Goal: Information Seeking & Learning: Find specific fact

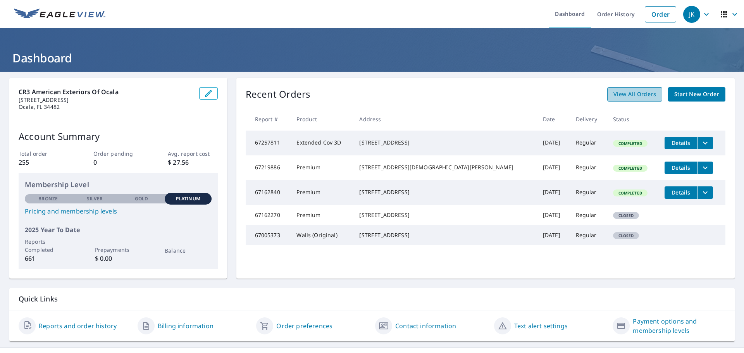
click at [632, 96] on span "View All Orders" at bounding box center [634, 94] width 43 height 10
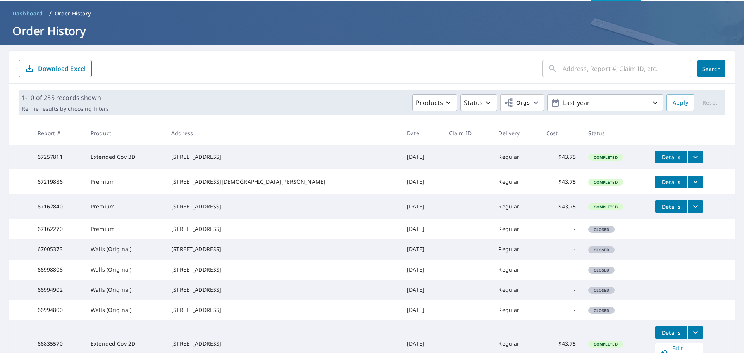
scroll to position [26, 0]
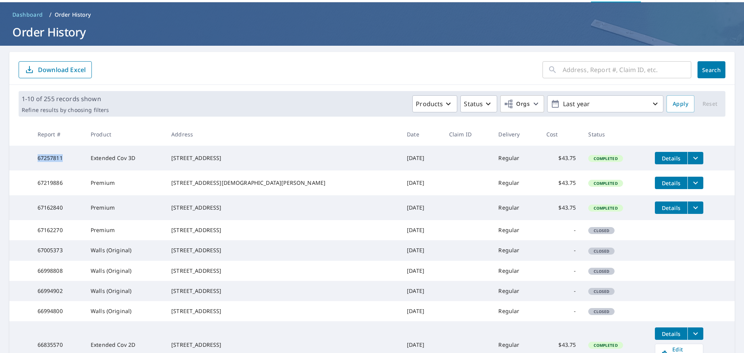
drag, startPoint x: 67, startPoint y: 159, endPoint x: 41, endPoint y: 161, distance: 26.0
click at [41, 161] on td "67257811" at bounding box center [57, 158] width 53 height 25
copy td "67257811"
drag, startPoint x: 237, startPoint y: 164, endPoint x: 188, endPoint y: 158, distance: 49.6
click at [188, 158] on td "[STREET_ADDRESS]" at bounding box center [283, 158] width 236 height 25
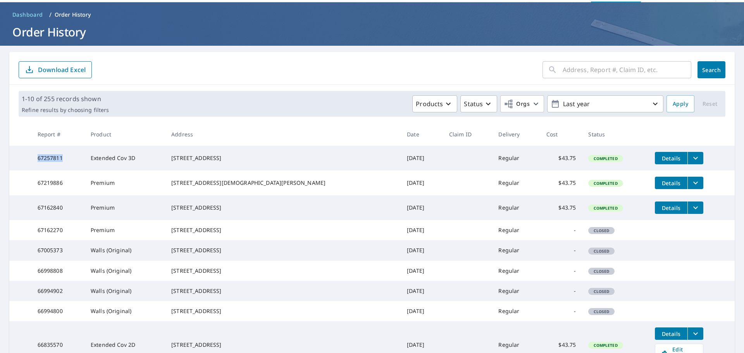
copy div "[STREET_ADDRESS]"
click at [67, 155] on td "67257811" at bounding box center [57, 158] width 53 height 25
drag, startPoint x: 66, startPoint y: 157, endPoint x: 36, endPoint y: 158, distance: 30.2
click at [36, 158] on td "67257811" at bounding box center [57, 158] width 53 height 25
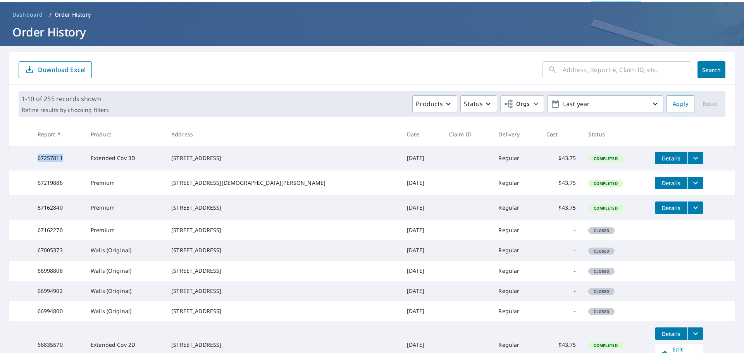
copy td "67257811"
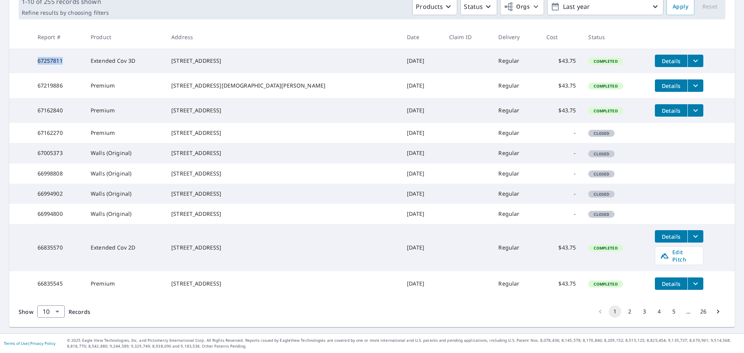
scroll to position [169, 0]
click at [60, 308] on body "JK JK Dashboard Order History Order JK Dashboard / Order History Order History …" at bounding box center [372, 176] width 744 height 353
click at [52, 318] on li "50" at bounding box center [51, 323] width 28 height 14
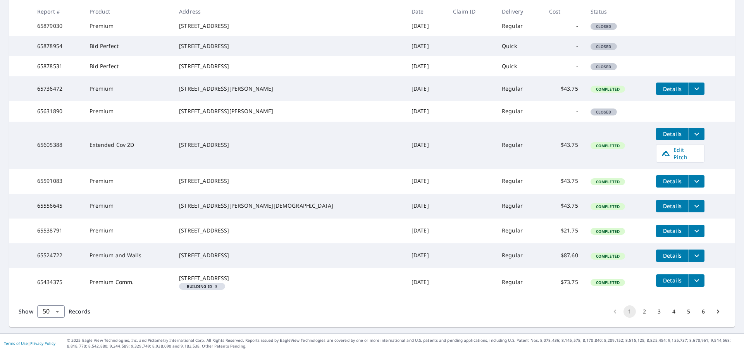
scroll to position [1332, 0]
click at [638, 314] on button "2" at bounding box center [644, 311] width 12 height 12
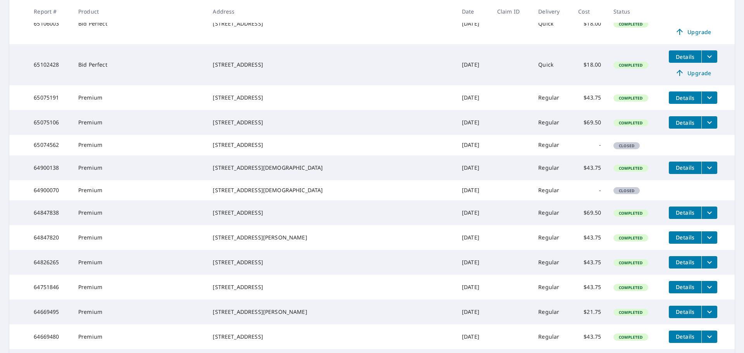
scroll to position [246, 0]
drag, startPoint x: 64, startPoint y: 197, endPoint x: 36, endPoint y: 193, distance: 27.8
click at [36, 180] on td "64900138" at bounding box center [50, 167] width 45 height 25
copy td "64900138"
drag, startPoint x: 298, startPoint y: 200, endPoint x: 242, endPoint y: 192, distance: 56.8
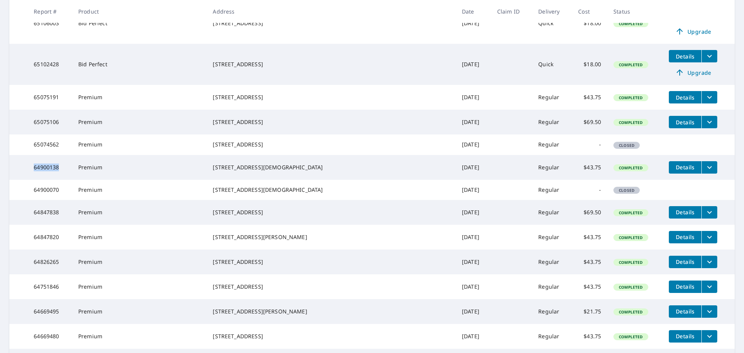
click at [242, 180] on td "[STREET_ADDRESS][DEMOGRAPHIC_DATA]" at bounding box center [330, 167] width 249 height 25
copy div "[STREET_ADDRESS][DEMOGRAPHIC_DATA]"
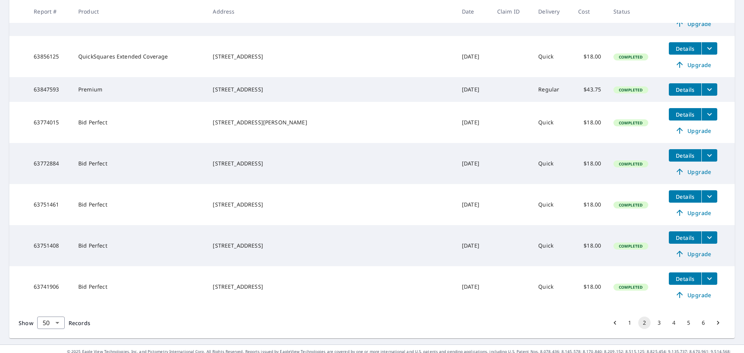
scroll to position [1453, 0]
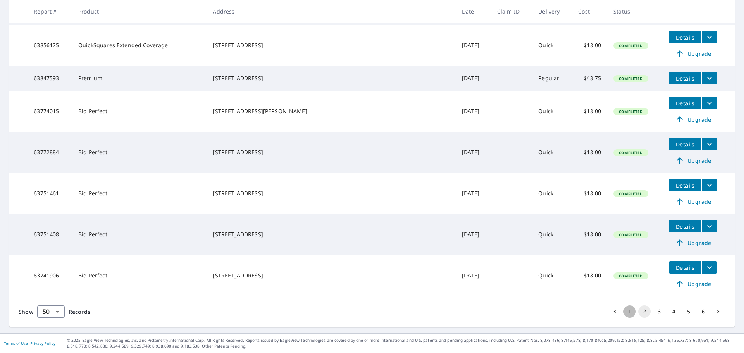
click at [626, 313] on button "1" at bounding box center [629, 311] width 12 height 12
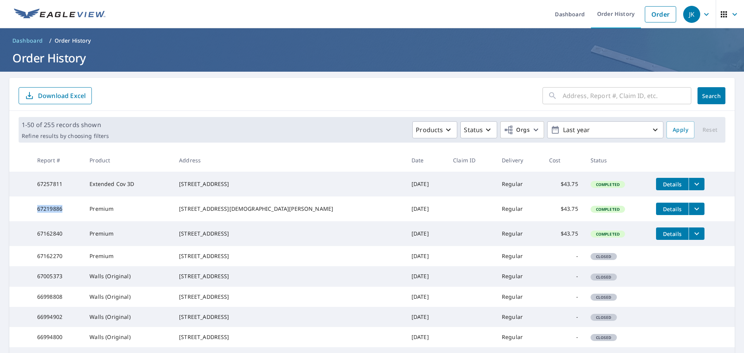
drag, startPoint x: 71, startPoint y: 214, endPoint x: 36, endPoint y: 215, distance: 34.9
click at [36, 215] on td "67219886" at bounding box center [57, 208] width 53 height 25
copy td "67219886"
drag, startPoint x: 255, startPoint y: 217, endPoint x: 197, endPoint y: 206, distance: 58.5
click at [197, 206] on td "[STREET_ADDRESS][DEMOGRAPHIC_DATA][PERSON_NAME]" at bounding box center [289, 208] width 232 height 25
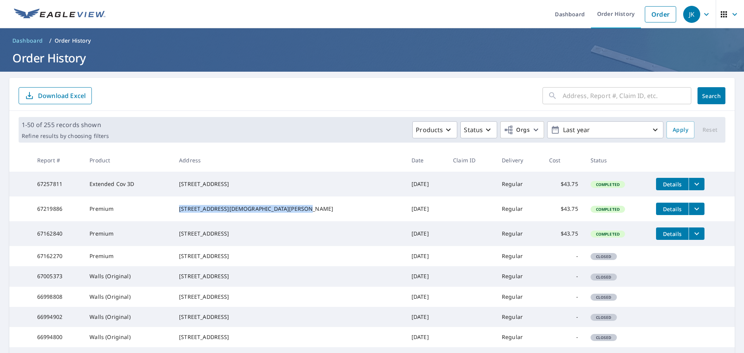
copy div "[STREET_ADDRESS][DEMOGRAPHIC_DATA][PERSON_NAME]"
drag, startPoint x: 67, startPoint y: 244, endPoint x: 68, endPoint y: 236, distance: 8.2
click at [68, 236] on td "67162840" at bounding box center [57, 233] width 53 height 25
drag, startPoint x: 67, startPoint y: 241, endPoint x: 40, endPoint y: 242, distance: 27.5
click at [40, 242] on td "67162840" at bounding box center [57, 233] width 53 height 25
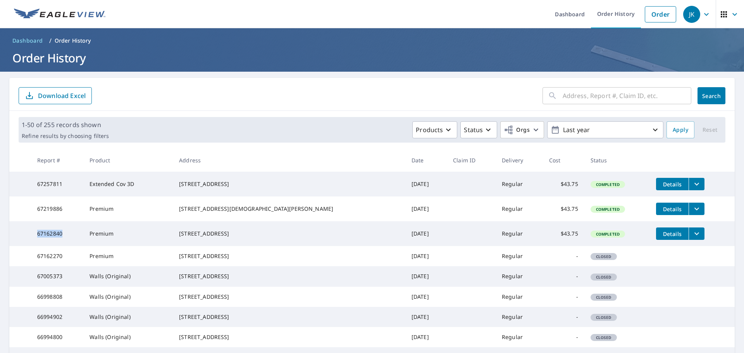
copy td "67162840"
drag, startPoint x: 242, startPoint y: 246, endPoint x: 197, endPoint y: 239, distance: 45.0
click at [197, 239] on td "[STREET_ADDRESS]" at bounding box center [289, 233] width 232 height 25
copy div "[STREET_ADDRESS]"
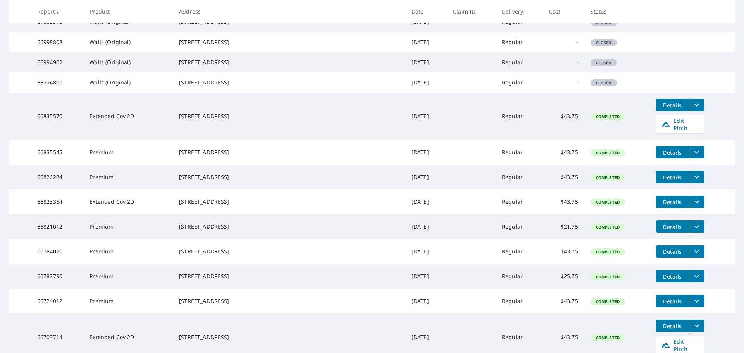
scroll to position [255, 0]
drag, startPoint x: 71, startPoint y: 160, endPoint x: 38, endPoint y: 163, distance: 33.0
click at [38, 139] on td "66835570" at bounding box center [57, 115] width 53 height 47
drag, startPoint x: 249, startPoint y: 164, endPoint x: 198, endPoint y: 158, distance: 51.9
click at [198, 120] on div "[STREET_ADDRESS]" at bounding box center [289, 116] width 220 height 8
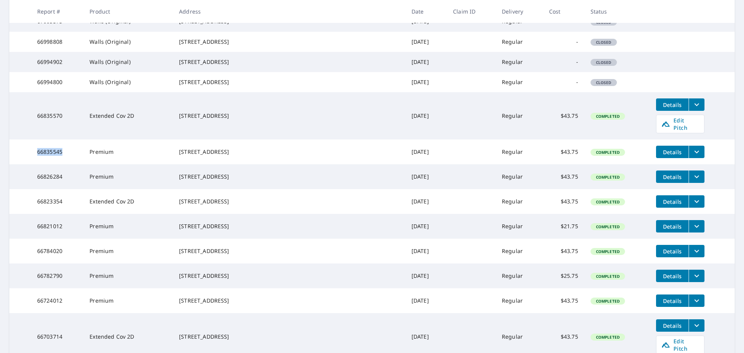
drag, startPoint x: 65, startPoint y: 198, endPoint x: 40, endPoint y: 194, distance: 25.8
click at [40, 164] on td "66835545" at bounding box center [57, 151] width 53 height 25
click at [236, 156] on div "[STREET_ADDRESS]" at bounding box center [289, 152] width 220 height 8
drag, startPoint x: 238, startPoint y: 197, endPoint x: 197, endPoint y: 192, distance: 41.0
click at [197, 164] on td "[STREET_ADDRESS]" at bounding box center [289, 151] width 232 height 25
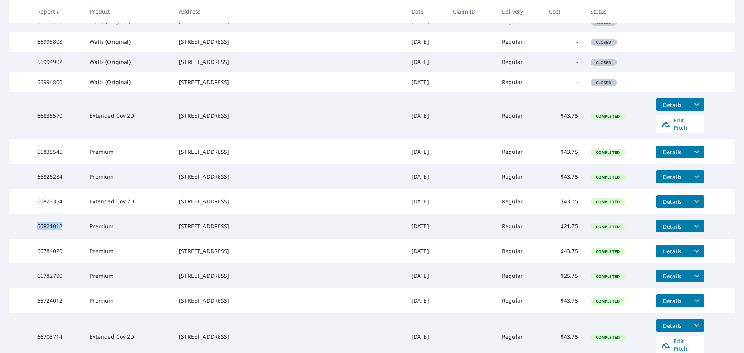
drag, startPoint x: 74, startPoint y: 278, endPoint x: 38, endPoint y: 283, distance: 36.3
click at [38, 239] on td "66821012" at bounding box center [57, 226] width 53 height 25
drag, startPoint x: 253, startPoint y: 283, endPoint x: 195, endPoint y: 272, distance: 59.1
click at [195, 239] on td "[STREET_ADDRESS]" at bounding box center [289, 226] width 232 height 25
drag, startPoint x: 68, startPoint y: 225, endPoint x: 38, endPoint y: 219, distance: 30.8
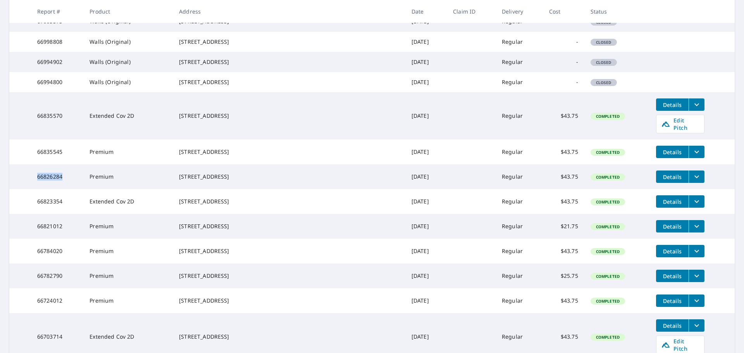
click at [38, 189] on td "66826284" at bounding box center [57, 176] width 53 height 25
drag, startPoint x: 253, startPoint y: 225, endPoint x: 198, endPoint y: 220, distance: 55.2
click at [198, 181] on div "[STREET_ADDRESS]" at bounding box center [289, 177] width 220 height 8
drag, startPoint x: 70, startPoint y: 253, endPoint x: 36, endPoint y: 245, distance: 34.5
click at [36, 214] on td "66823354" at bounding box center [57, 201] width 53 height 25
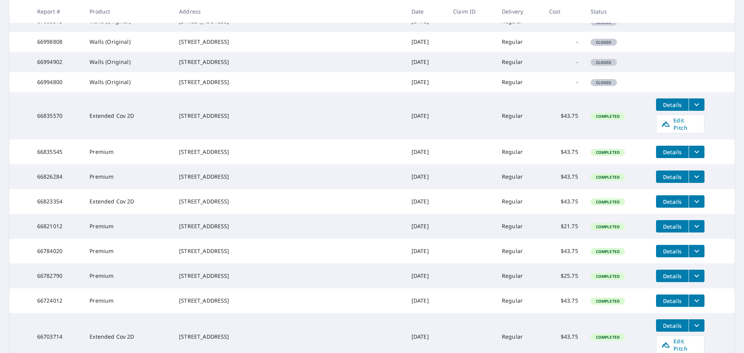
click at [253, 205] on div "[STREET_ADDRESS]" at bounding box center [289, 202] width 220 height 8
drag, startPoint x: 252, startPoint y: 256, endPoint x: 198, endPoint y: 248, distance: 54.4
click at [198, 205] on div "[STREET_ADDRESS]" at bounding box center [289, 202] width 220 height 8
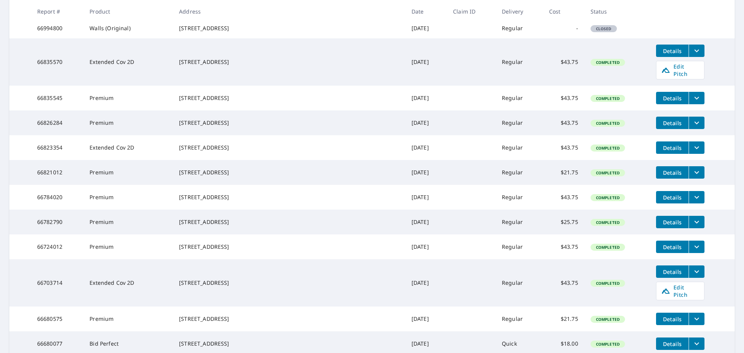
scroll to position [310, 0]
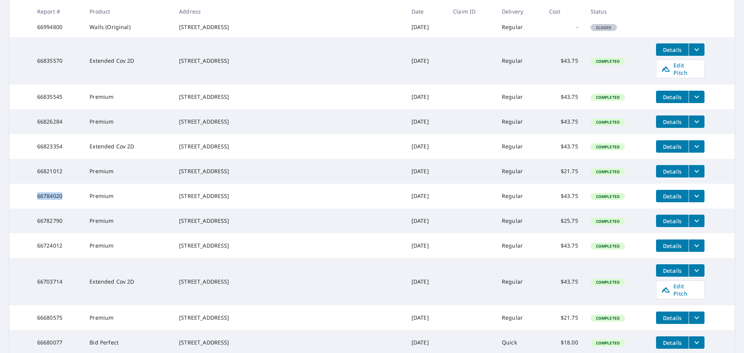
drag, startPoint x: 66, startPoint y: 251, endPoint x: 36, endPoint y: 250, distance: 29.8
click at [36, 208] on td "66784020" at bounding box center [57, 196] width 53 height 25
drag, startPoint x: 250, startPoint y: 258, endPoint x: 198, endPoint y: 247, distance: 53.0
click at [198, 200] on div "[STREET_ADDRESS]" at bounding box center [289, 196] width 220 height 8
drag, startPoint x: 66, startPoint y: 277, endPoint x: 38, endPoint y: 279, distance: 27.9
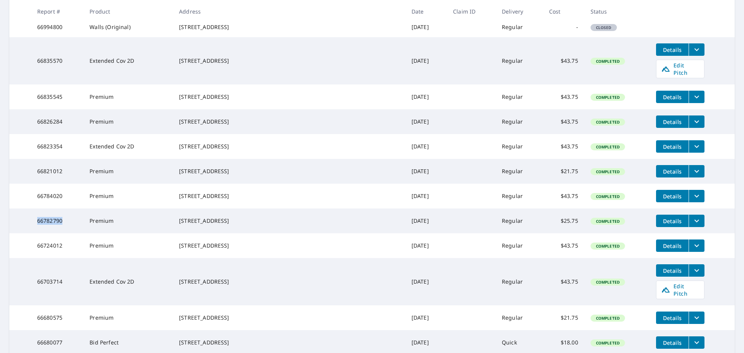
click at [38, 233] on td "66782790" at bounding box center [57, 220] width 53 height 25
drag, startPoint x: 260, startPoint y: 287, endPoint x: 198, endPoint y: 273, distance: 62.8
click at [198, 225] on div "[STREET_ADDRESS]" at bounding box center [289, 221] width 220 height 8
drag, startPoint x: 69, startPoint y: 307, endPoint x: 38, endPoint y: 309, distance: 31.1
click at [38, 258] on td "66724012" at bounding box center [57, 245] width 53 height 25
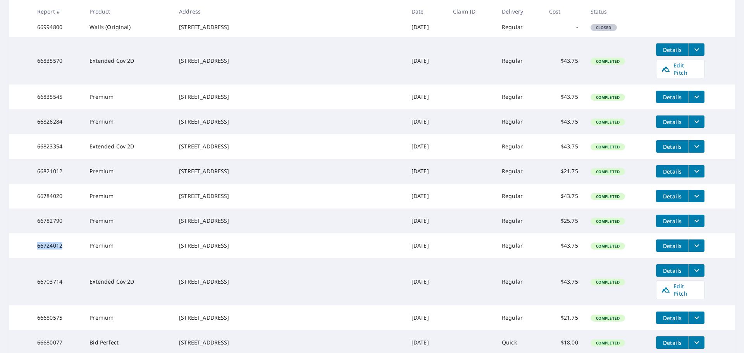
drag, startPoint x: 237, startPoint y: 312, endPoint x: 198, endPoint y: 301, distance: 41.4
click at [198, 249] on div "[STREET_ADDRESS]" at bounding box center [289, 246] width 220 height 8
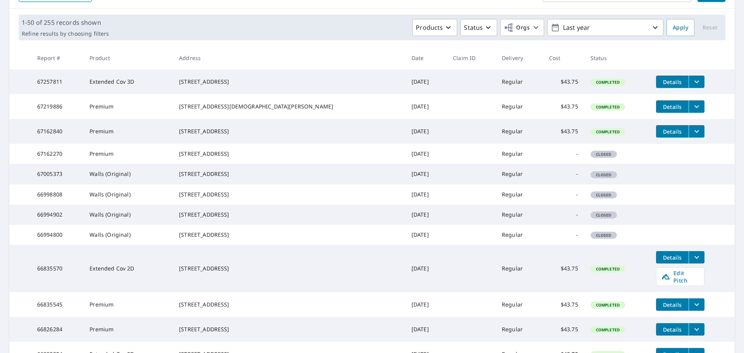
scroll to position [0, 0]
